Goal: Task Accomplishment & Management: Use online tool/utility

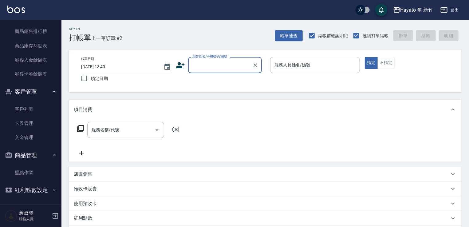
scroll to position [210, 0]
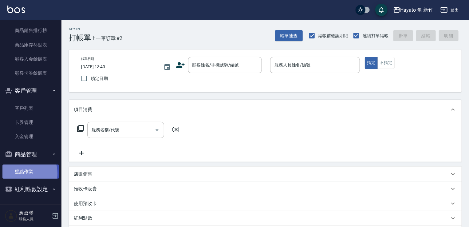
click at [21, 173] on link "盤點作業" at bounding box center [30, 172] width 57 height 14
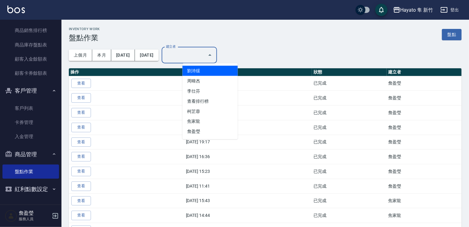
click at [205, 54] on input "建立者" at bounding box center [185, 55] width 41 height 11
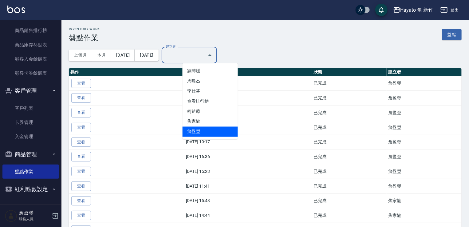
click at [220, 129] on li "詹盈瑩" at bounding box center [210, 132] width 55 height 10
type input "詹盈瑩"
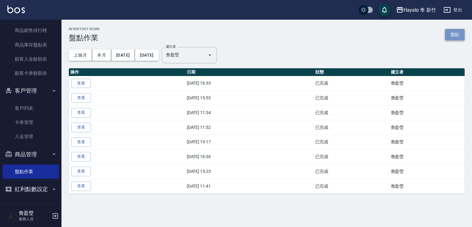
click at [463, 35] on link "盤點" at bounding box center [455, 34] width 20 height 11
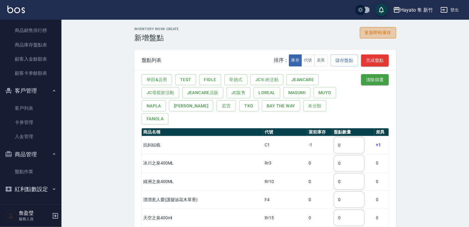
click at [370, 35] on button "更新即時庫存" at bounding box center [378, 32] width 36 height 11
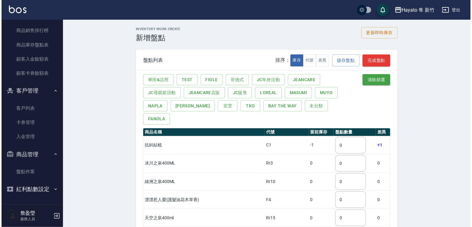
scroll to position [87, 0]
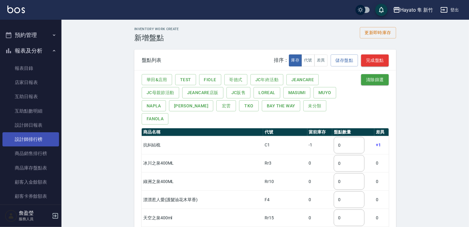
click at [38, 138] on link "設計師排行榜" at bounding box center [30, 139] width 57 height 14
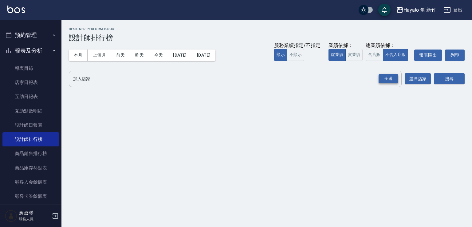
click at [382, 78] on div "全選" at bounding box center [389, 79] width 20 height 10
click at [451, 75] on button "搜尋" at bounding box center [449, 79] width 31 height 11
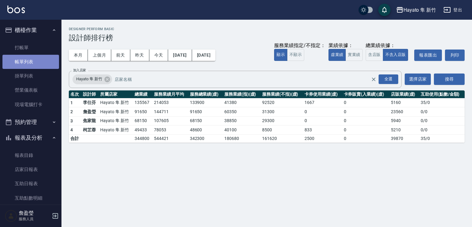
click at [39, 63] on link "帳單列表" at bounding box center [30, 62] width 57 height 14
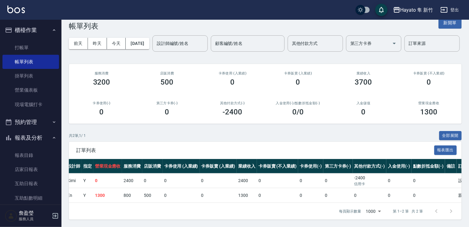
scroll to position [0, 158]
